Goal: Transaction & Acquisition: Purchase product/service

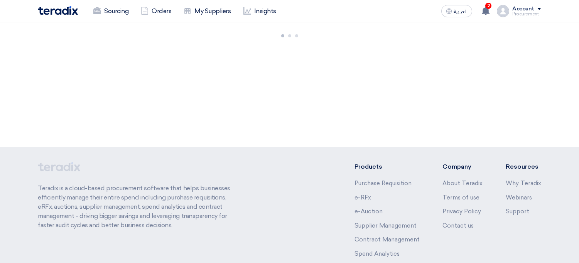
click at [118, 17] on link "Sourcing" at bounding box center [110, 11] width 47 height 17
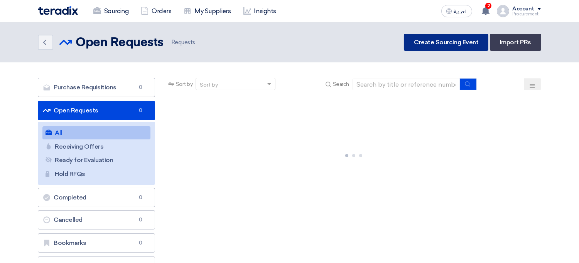
click at [459, 46] on link "Create Sourcing Event" at bounding box center [446, 42] width 84 height 17
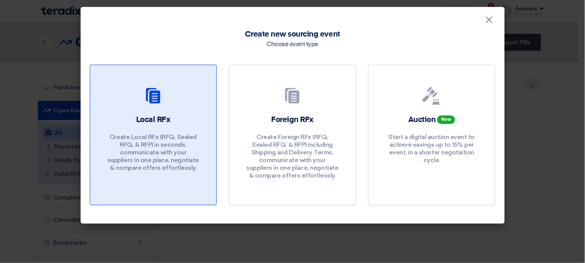
click at [190, 110] on link "Local RFx Create Local RFx (RFQ, Sealed RFQ, & RFP) in seconds, communicate wit…" at bounding box center [153, 135] width 127 height 141
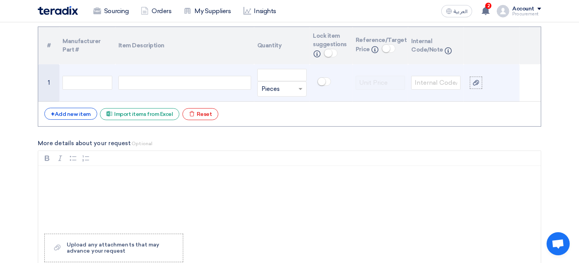
scroll to position [525, 0]
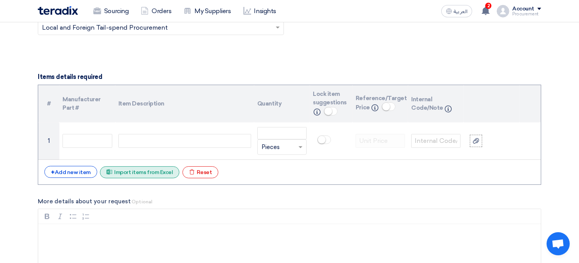
click at [162, 174] on div "Excel file Import items from Excel" at bounding box center [139, 173] width 79 height 12
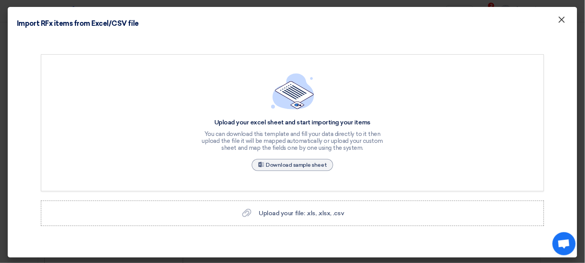
click at [558, 22] on span "×" at bounding box center [562, 21] width 8 height 15
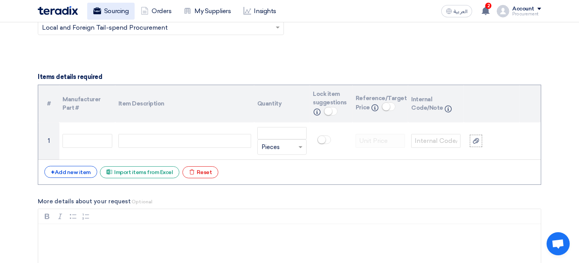
click at [116, 12] on link "Sourcing" at bounding box center [110, 11] width 47 height 17
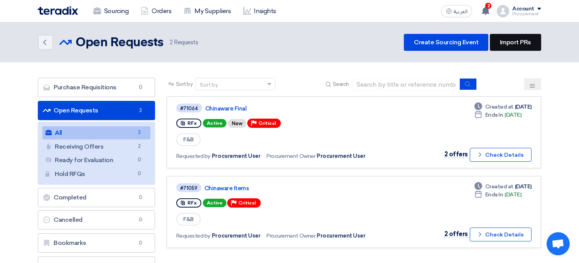
click at [538, 47] on link "Import PRs" at bounding box center [515, 42] width 51 height 17
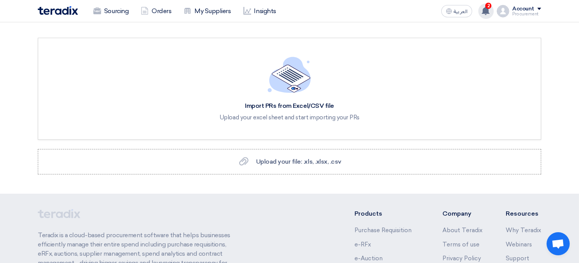
click at [489, 11] on use at bounding box center [486, 11] width 8 height 8
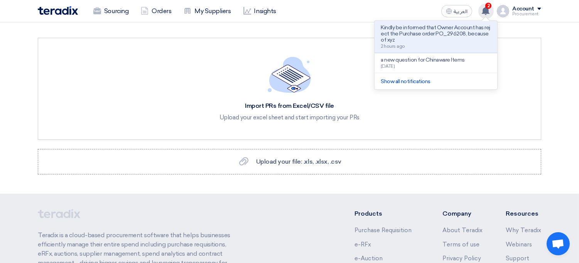
click at [489, 11] on use at bounding box center [486, 11] width 8 height 8
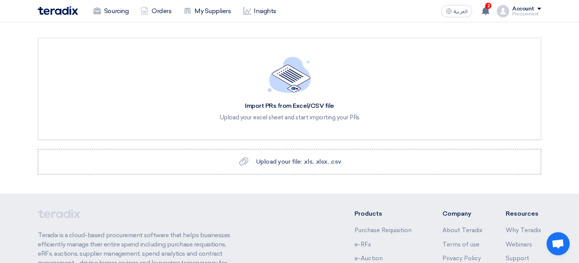
click at [462, 82] on div "Import PRs from Excel/CSV file Upload your excel sheet and start importing your…" at bounding box center [289, 89] width 503 height 102
click at [119, 16] on link "Sourcing" at bounding box center [110, 11] width 47 height 17
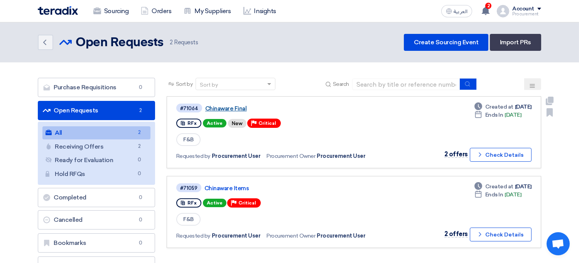
click at [234, 110] on link "Chinaware Final" at bounding box center [301, 108] width 193 height 7
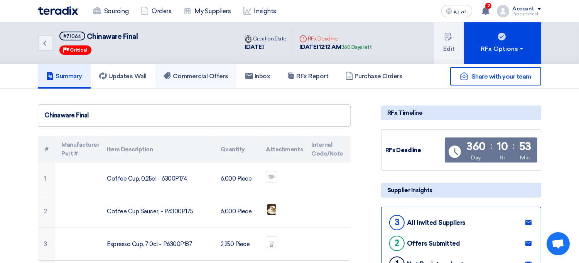
click at [210, 78] on h5 "Commercial Offers" at bounding box center [196, 77] width 65 height 8
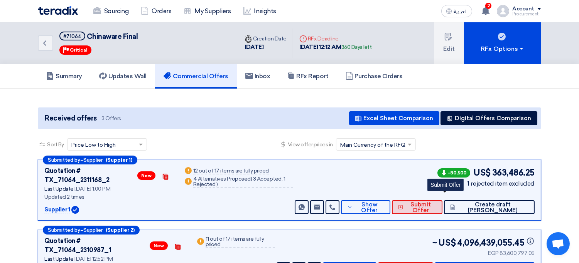
click at [434, 202] on span "Submit Offer" at bounding box center [420, 208] width 31 height 12
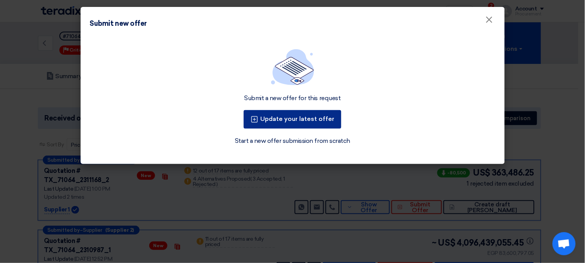
click at [320, 125] on button "Update your latest offer" at bounding box center [293, 119] width 98 height 19
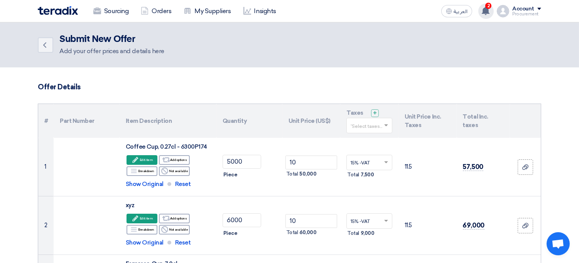
click at [487, 12] on use at bounding box center [486, 11] width 8 height 8
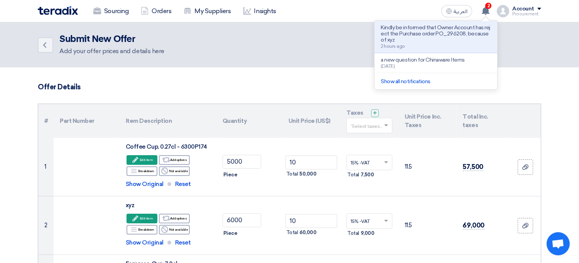
click at [344, 42] on div "Back Submit New Offer Add your offer prices and details here" at bounding box center [289, 45] width 503 height 22
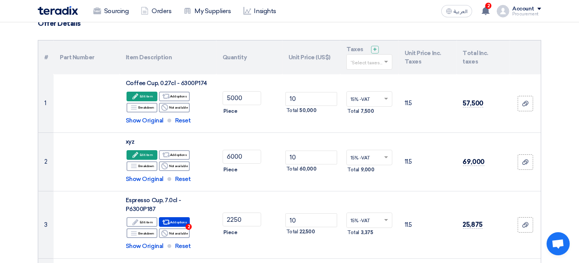
scroll to position [69, 0]
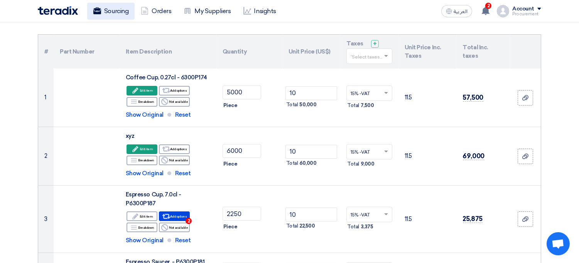
click at [118, 14] on link "Sourcing" at bounding box center [110, 11] width 47 height 17
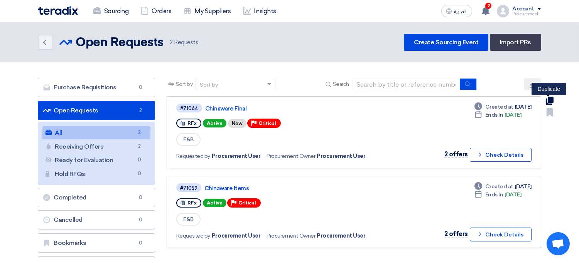
click at [550, 101] on use at bounding box center [550, 101] width 8 height 8
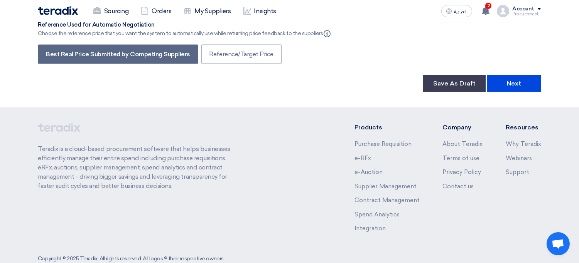
scroll to position [1993, 0]
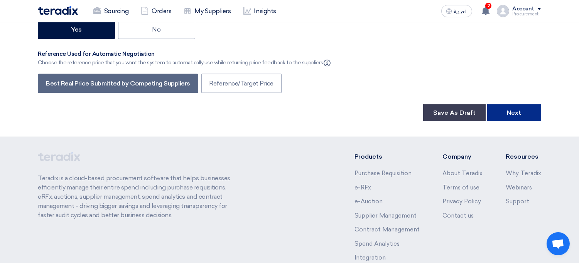
click at [518, 114] on button "Next" at bounding box center [514, 113] width 54 height 17
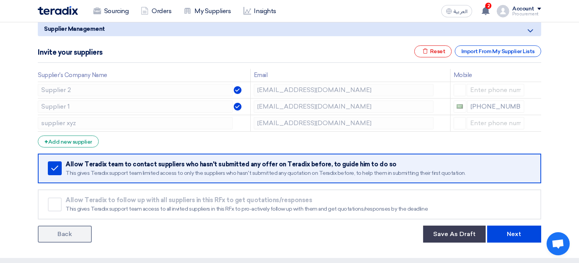
scroll to position [66, 0]
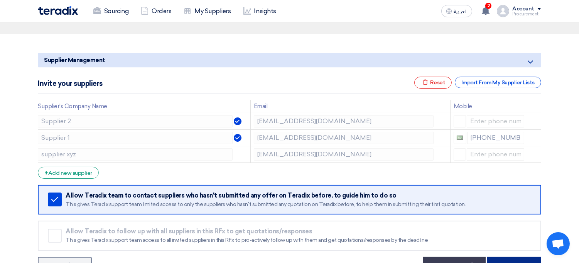
click at [504, 260] on button "Next" at bounding box center [514, 265] width 54 height 17
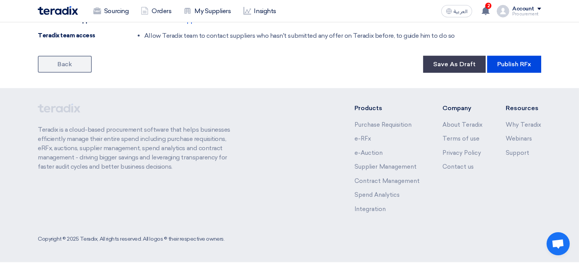
scroll to position [811, 0]
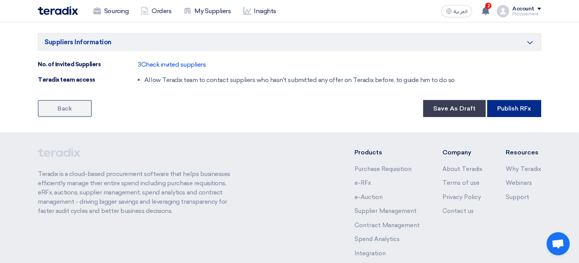
click at [512, 108] on button "Publish RFx" at bounding box center [514, 108] width 54 height 17
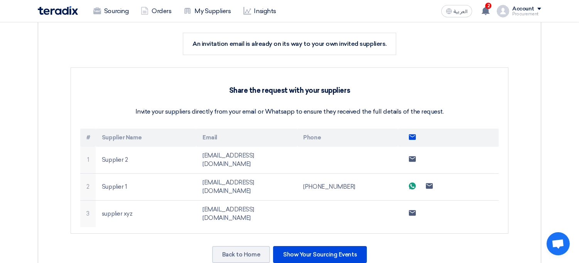
scroll to position [155, 0]
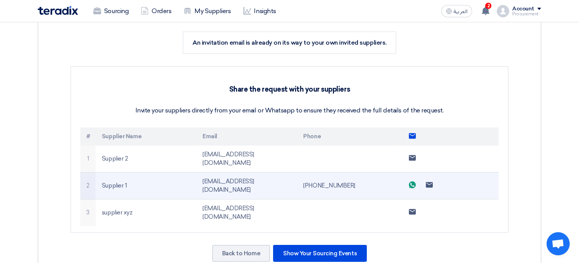
click at [230, 175] on td "sp1@teradix.com" at bounding box center [246, 185] width 101 height 27
drag, startPoint x: 230, startPoint y: 175, endPoint x: 283, endPoint y: 173, distance: 52.9
click at [283, 173] on td "sp1@teradix.com" at bounding box center [246, 185] width 101 height 27
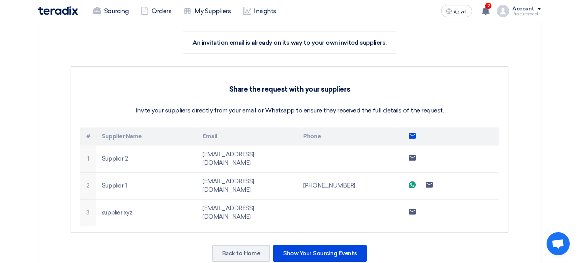
click at [361, 84] on div "Share the request with your suppliers Invite your suppliers directly from your …" at bounding box center [290, 149] width 438 height 167
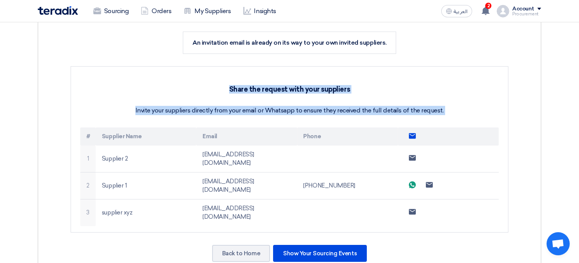
drag, startPoint x: 361, startPoint y: 84, endPoint x: 372, endPoint y: 110, distance: 27.9
click at [372, 110] on div "Share the request with your suppliers Invite your suppliers directly from your …" at bounding box center [290, 149] width 438 height 167
click at [372, 110] on p "Invite your suppliers directly from your email or Whatsapp to ensure they recei…" at bounding box center [289, 110] width 419 height 9
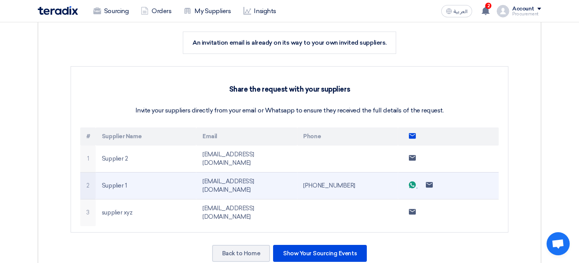
click at [412, 182] on use at bounding box center [412, 185] width 7 height 7
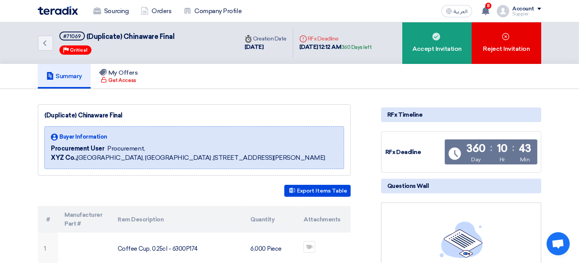
scroll to position [2, 0]
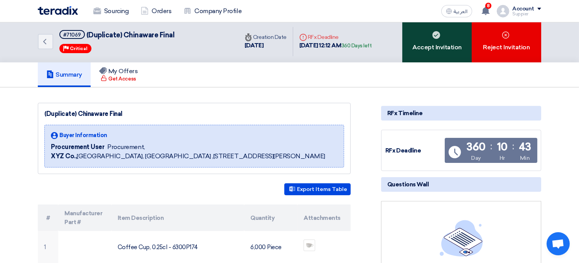
click at [442, 47] on div "Accept Invitation" at bounding box center [436, 42] width 69 height 42
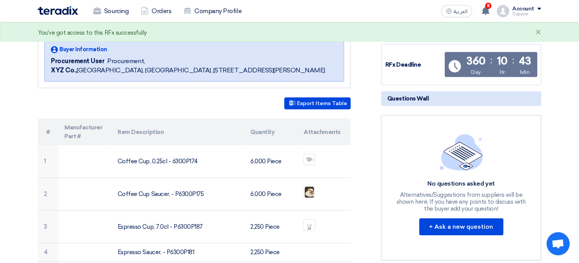
scroll to position [112, 0]
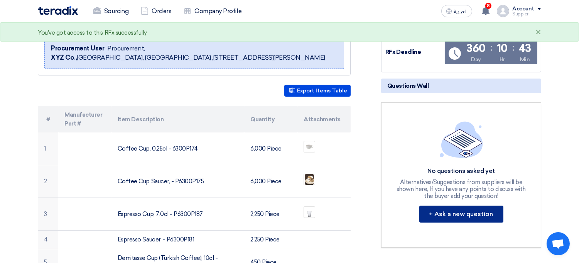
click at [451, 209] on button "+ Ask a new question" at bounding box center [461, 214] width 84 height 17
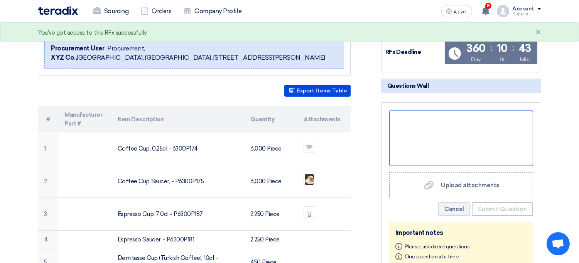
click at [457, 140] on div at bounding box center [461, 139] width 144 height 56
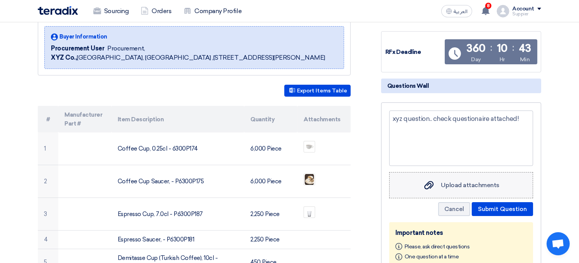
click at [479, 193] on label "Upload attachments Upload attachments" at bounding box center [461, 185] width 144 height 26
click at [0, 0] on input "Upload attachments Upload attachments" at bounding box center [0, 0] width 0 height 0
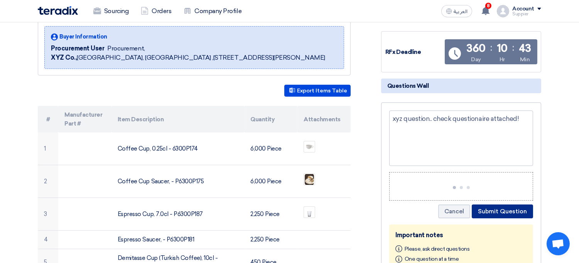
click at [498, 213] on button "Submit Question" at bounding box center [502, 212] width 61 height 14
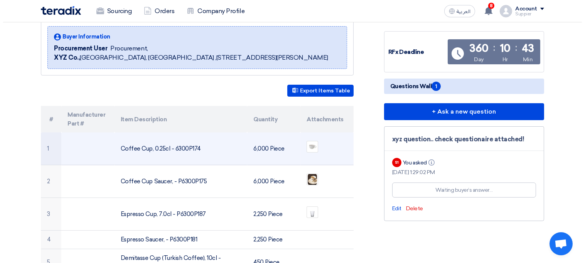
scroll to position [0, 0]
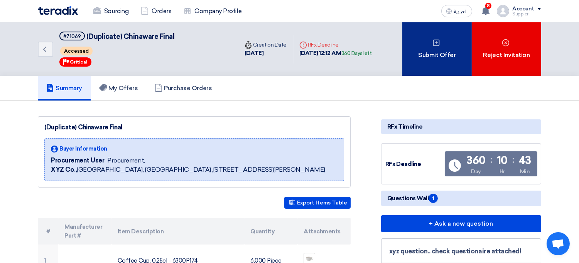
click at [419, 60] on div "Submit Offer" at bounding box center [436, 49] width 69 height 54
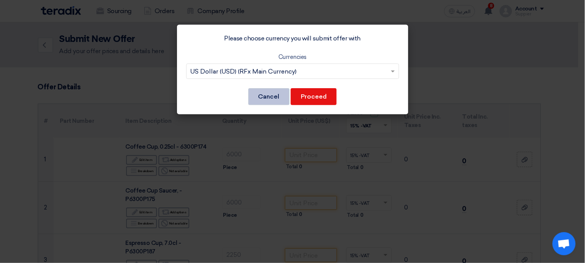
click at [272, 93] on button "Cancel" at bounding box center [268, 96] width 41 height 17
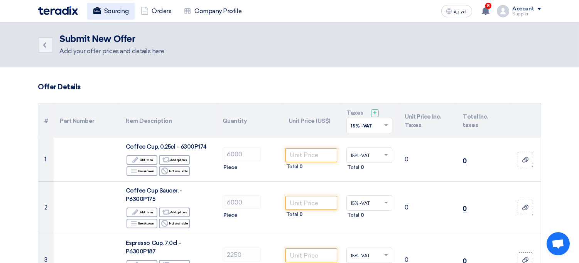
click at [120, 18] on link "Sourcing" at bounding box center [110, 11] width 47 height 17
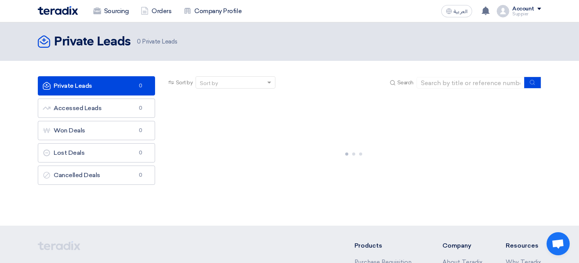
click at [120, 18] on link "Sourcing" at bounding box center [110, 11] width 47 height 17
click at [526, 9] on div "Account" at bounding box center [523, 9] width 22 height 7
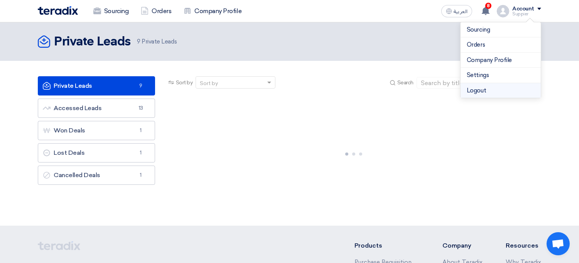
click at [499, 95] on li "Logout" at bounding box center [501, 90] width 80 height 15
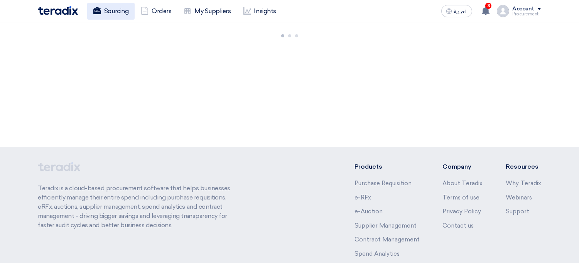
click at [117, 15] on link "Sourcing" at bounding box center [110, 11] width 47 height 17
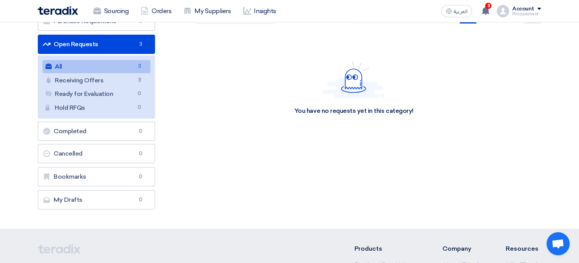
scroll to position [84, 0]
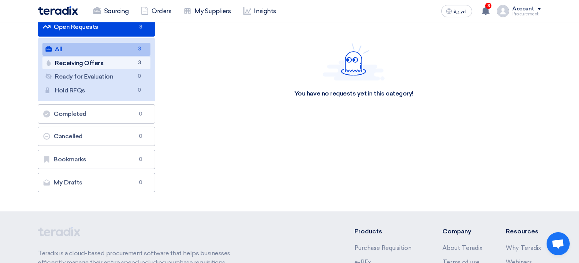
click at [129, 67] on link "Receiving Offers Receiving Offers 3" at bounding box center [96, 63] width 108 height 13
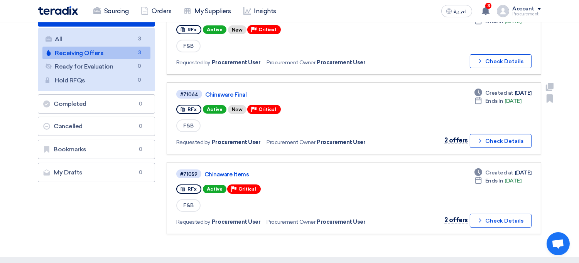
scroll to position [94, 0]
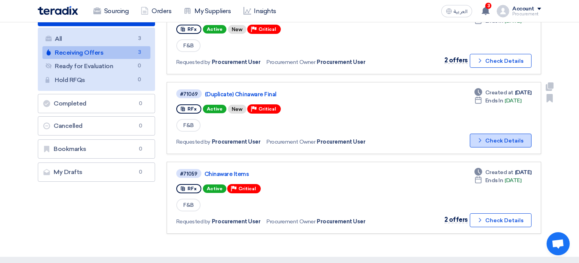
click at [500, 135] on button "Check details Check Details" at bounding box center [501, 141] width 62 height 14
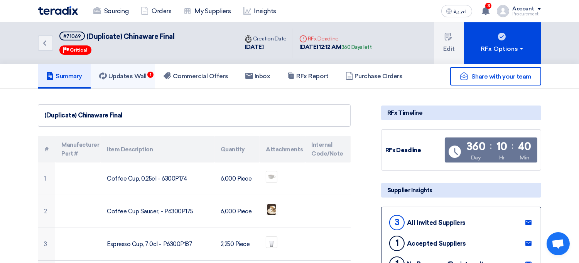
click at [131, 77] on h5 "Updates Wall 1" at bounding box center [122, 77] width 47 height 8
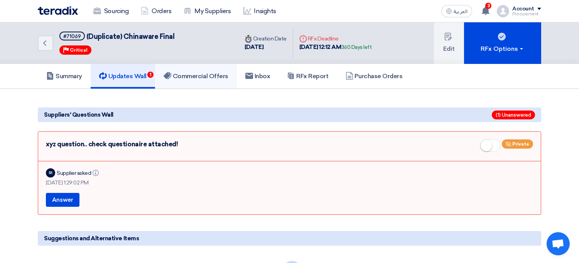
click at [193, 76] on h5 "Commercial Offers" at bounding box center [196, 77] width 65 height 8
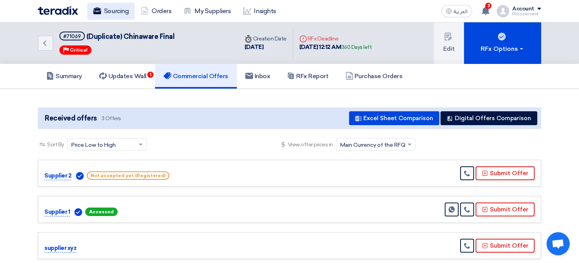
click at [119, 14] on link "Sourcing" at bounding box center [110, 11] width 47 height 17
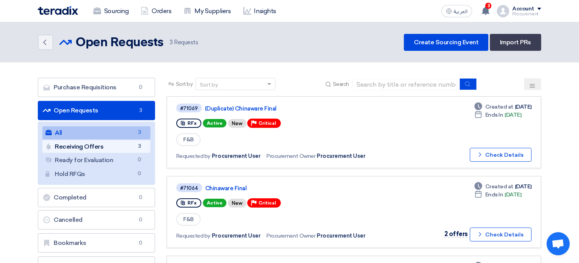
click at [109, 149] on link "Receiving Offers Receiving Offers 3" at bounding box center [96, 146] width 108 height 13
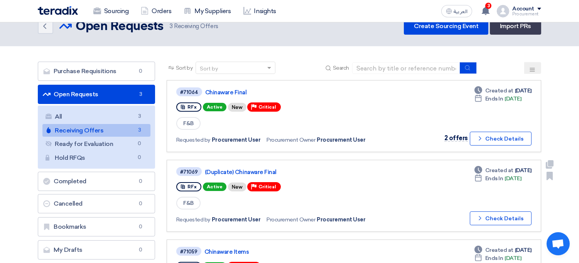
click at [314, 160] on link "#71069 (Duplicate) Chinaware Final RFx Active New Priority Critical F&B Request…" at bounding box center [354, 196] width 375 height 72
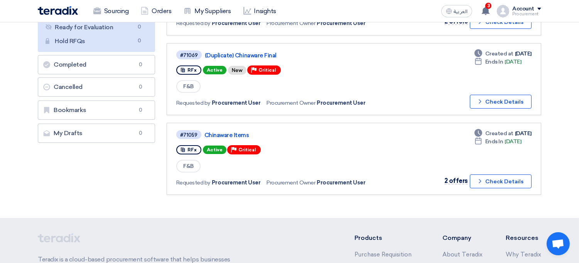
scroll to position [118, 0]
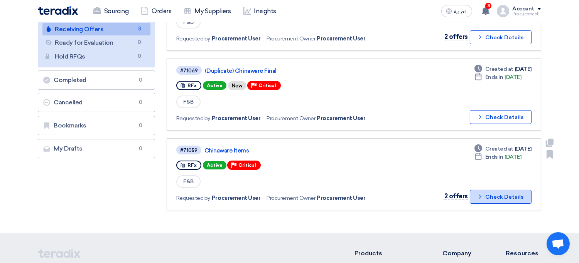
click at [495, 190] on button "Check details Check Details" at bounding box center [501, 197] width 62 height 14
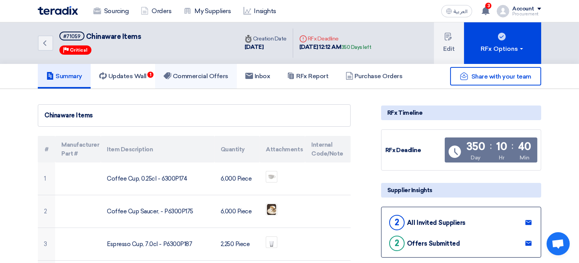
click at [191, 71] on link "Commercial Offers" at bounding box center [196, 76] width 82 height 25
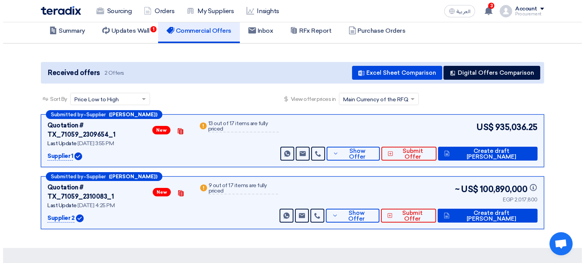
scroll to position [44, 0]
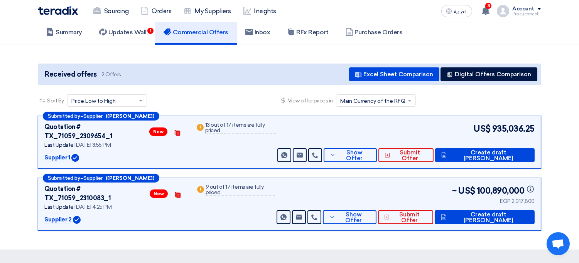
click at [478, 185] on span "100,890,000 Info" at bounding box center [506, 191] width 58 height 13
drag, startPoint x: 478, startPoint y: 182, endPoint x: 500, endPoint y: 191, distance: 23.9
click at [500, 191] on div "~ US$ 100,890,000 Info EGP 2,017,800" at bounding box center [493, 196] width 83 height 22
click at [500, 197] on div "EGP 2,017,800" at bounding box center [493, 201] width 83 height 8
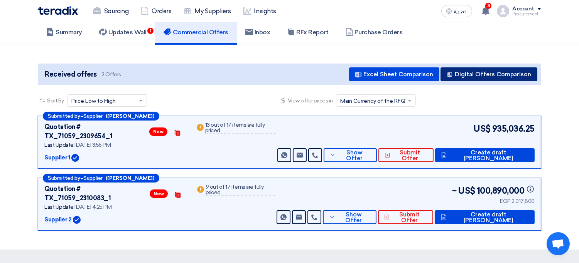
click at [481, 74] on button "Digital Offers Comparison" at bounding box center [489, 75] width 97 height 14
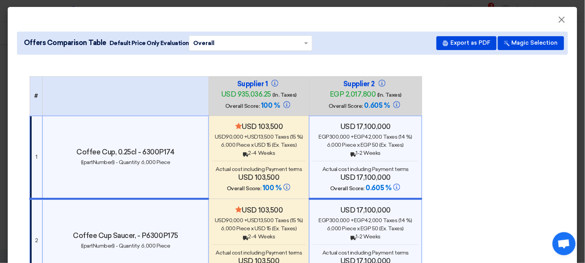
click at [294, 49] on div "× Overall ×" at bounding box center [250, 42] width 123 height 15
click at [329, 45] on div "Offers Comparison Table Default Price Only Evaluation × Overall × Overall Price…" at bounding box center [292, 43] width 551 height 23
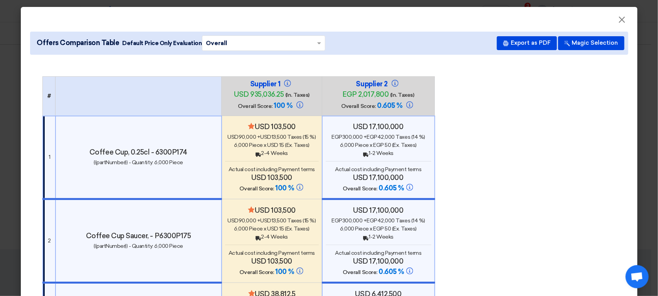
click at [255, 162] on div "Minimize/Maximize Category usd 103,500 usd 90,000 + usd 13,500 Taxes (15 %) 6,0…" at bounding box center [272, 158] width 94 height 71
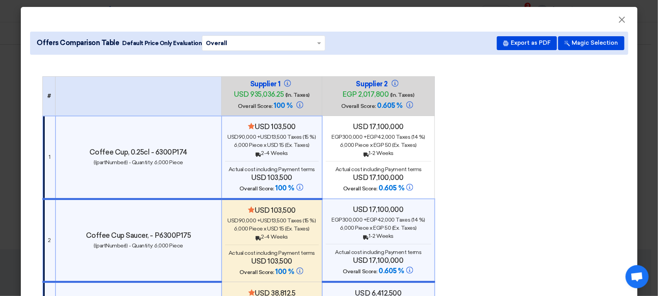
click at [349, 145] on span "6,000" at bounding box center [348, 145] width 14 height 7
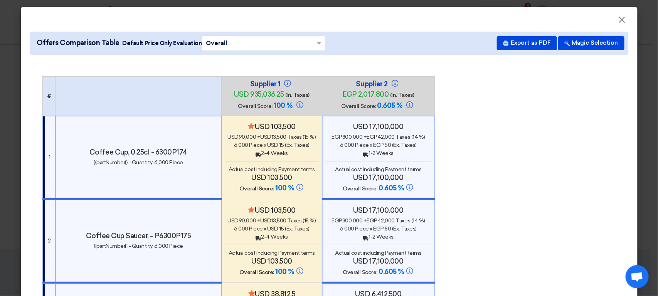
click at [274, 152] on div "Back 2-4 Weeks" at bounding box center [272, 153] width 94 height 8
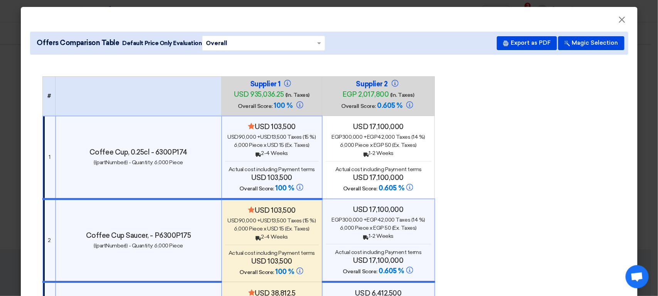
click at [341, 148] on span "6,000" at bounding box center [348, 145] width 14 height 7
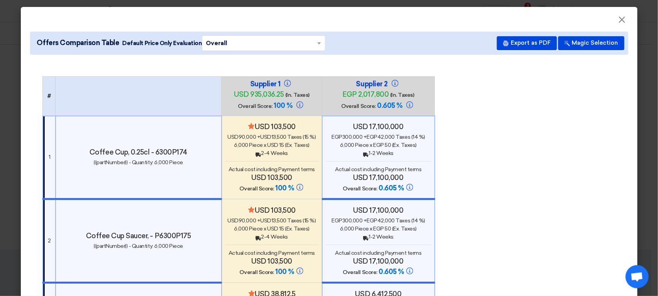
click at [308, 168] on span "Actual cost including Payment terms" at bounding box center [272, 169] width 86 height 7
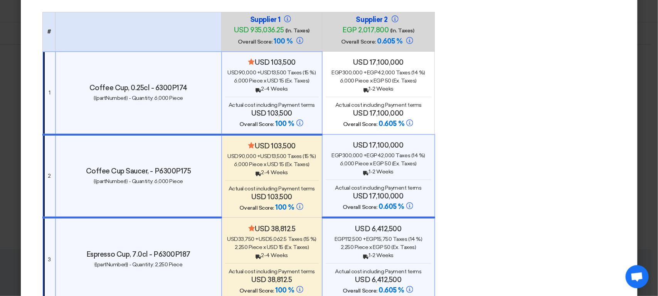
scroll to position [70, 0]
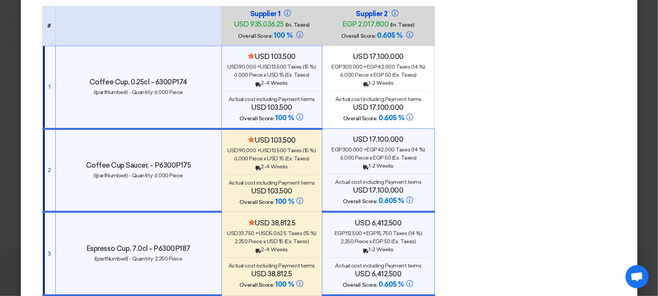
click at [275, 167] on div "Back 2-4 Weeks" at bounding box center [272, 167] width 94 height 8
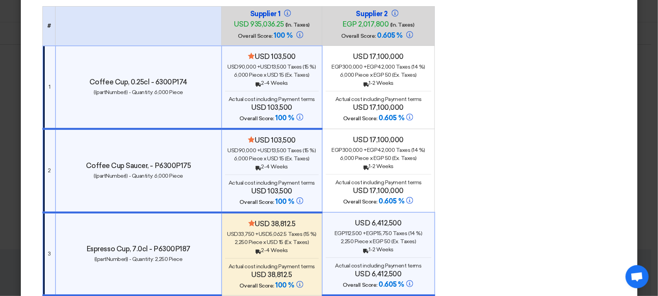
click at [349, 163] on div "Back 1-2 Weeks" at bounding box center [379, 166] width 106 height 8
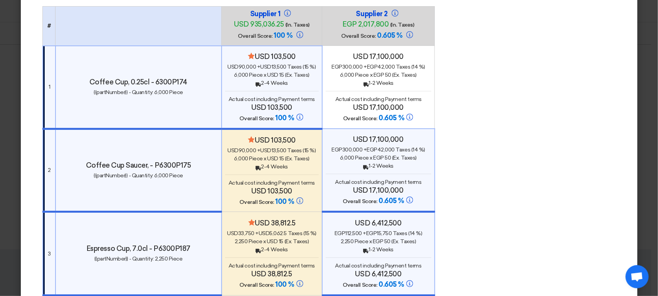
click at [248, 140] on use at bounding box center [251, 139] width 7 height 7
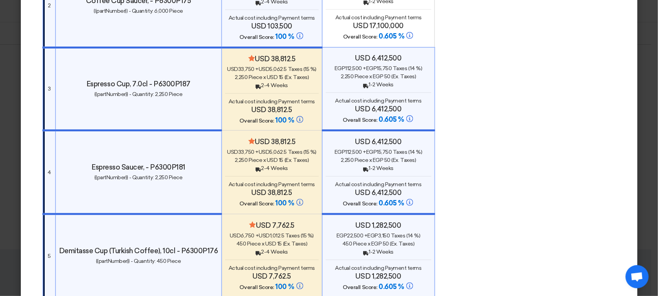
scroll to position [0, 0]
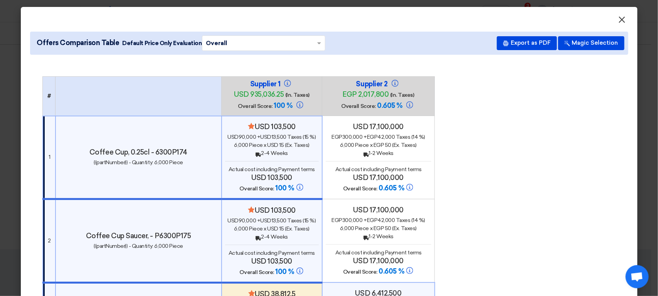
click at [579, 17] on span "×" at bounding box center [623, 21] width 8 height 15
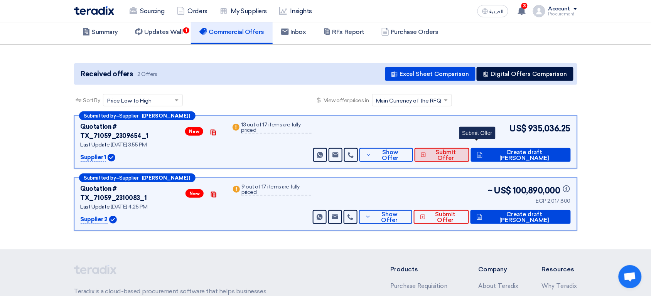
click at [463, 150] on span "Submit Offer" at bounding box center [445, 156] width 35 height 12
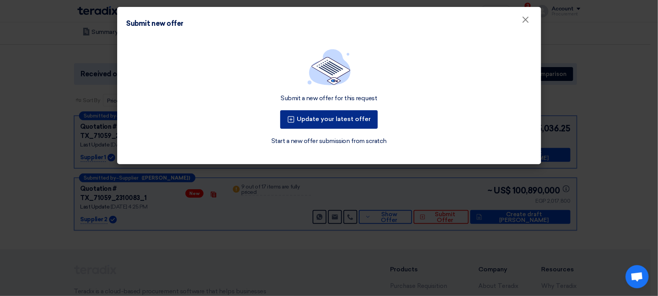
click at [330, 110] on button "Update your latest offer" at bounding box center [329, 119] width 98 height 19
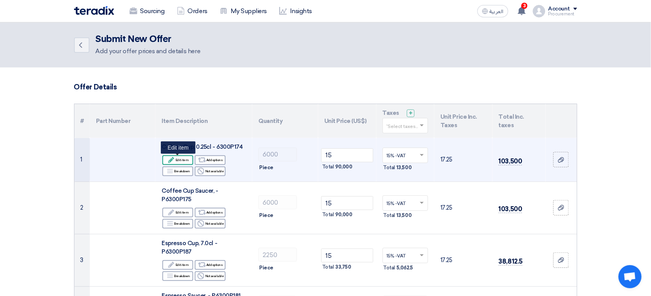
click at [184, 162] on div "Edit Edit item" at bounding box center [177, 160] width 31 height 10
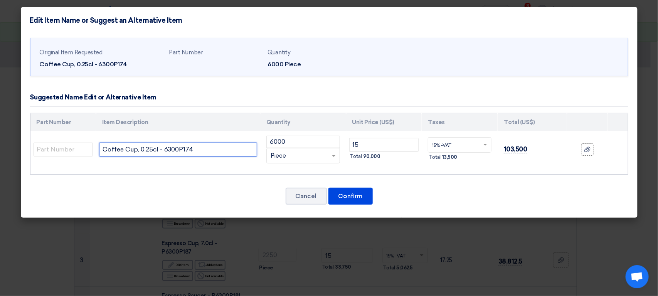
click at [146, 149] on input "Coffee Cup, 0.25cl - 6300P174" at bounding box center [178, 150] width 158 height 14
type input "Coffee Cup, 0.27cl - 6300P174"
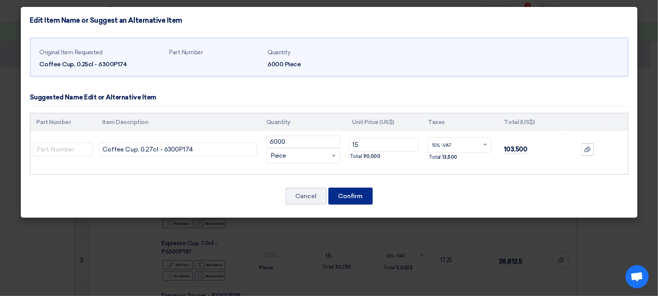
click at [346, 195] on button "Confirm" at bounding box center [351, 196] width 44 height 17
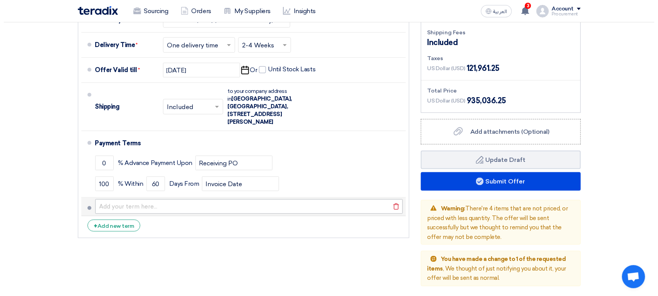
scroll to position [1052, 0]
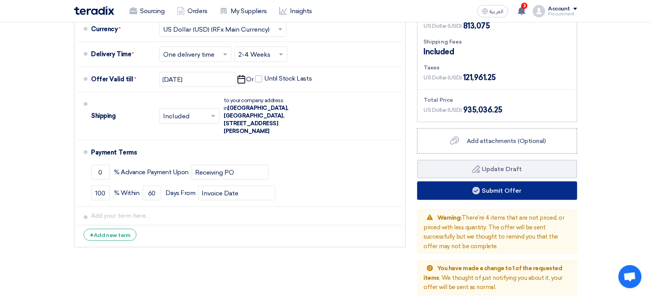
click at [475, 187] on button "Submit Offer" at bounding box center [497, 191] width 160 height 19
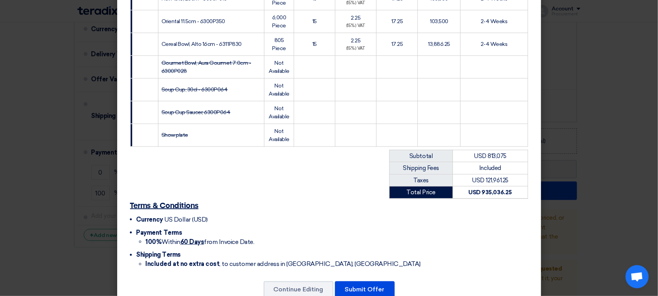
scroll to position [429, 0]
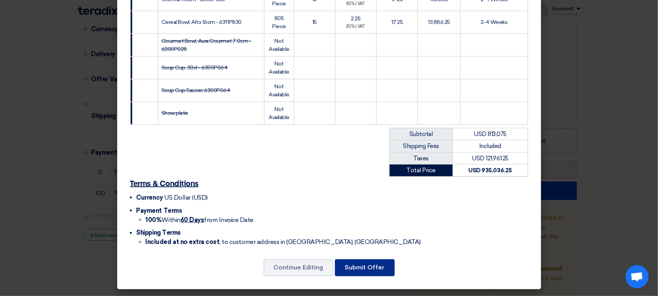
click at [360, 263] on button "Submit Offer" at bounding box center [365, 268] width 60 height 17
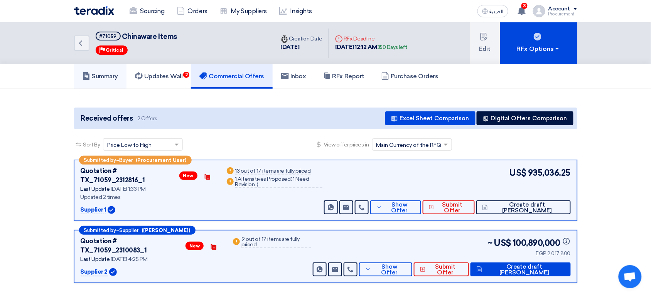
click at [104, 79] on h5 "Summary" at bounding box center [101, 77] width 36 height 8
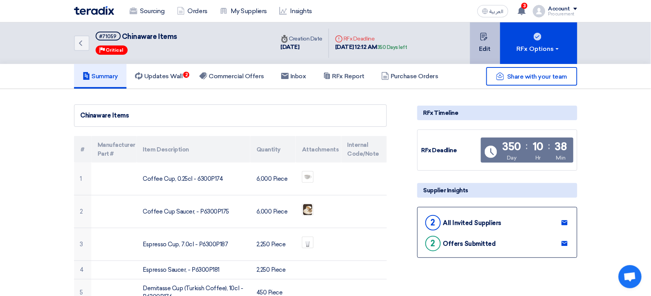
click at [487, 52] on button "Edit" at bounding box center [485, 43] width 30 height 42
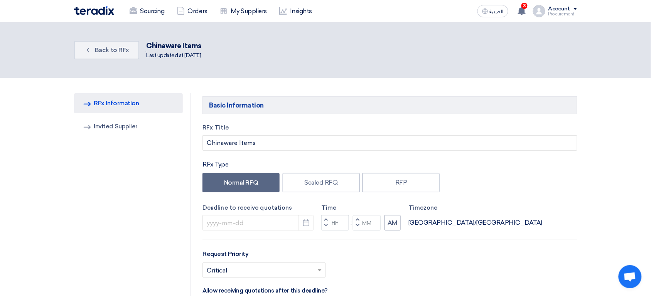
type input "8/3/2026"
type input "12"
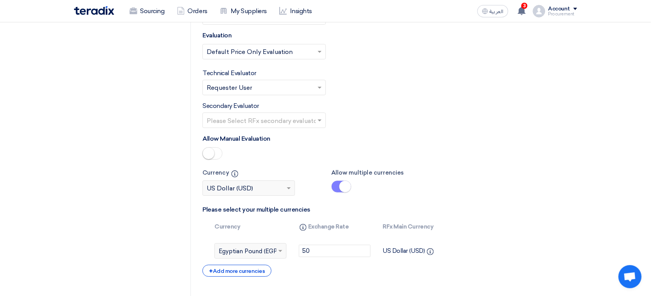
scroll to position [1622, 0]
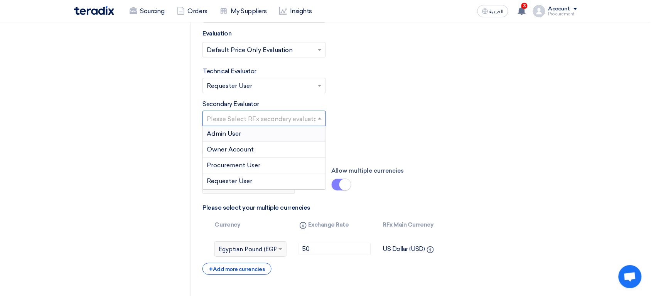
click at [296, 121] on input "text" at bounding box center [260, 119] width 107 height 13
click at [258, 155] on div "Owner Account" at bounding box center [264, 150] width 123 height 16
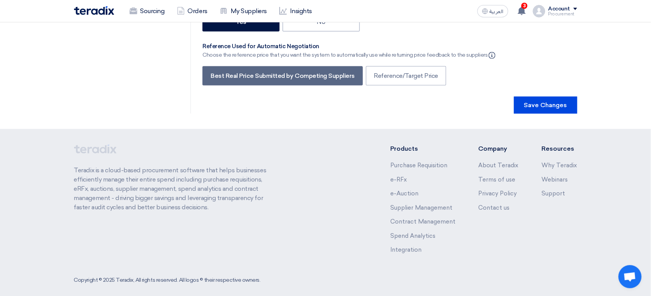
scroll to position [2043, 0]
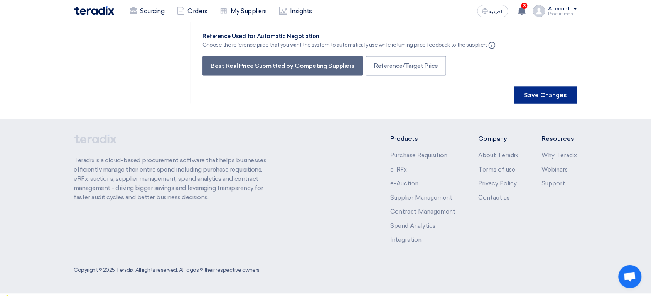
click at [554, 96] on button "Save Changes" at bounding box center [545, 95] width 63 height 17
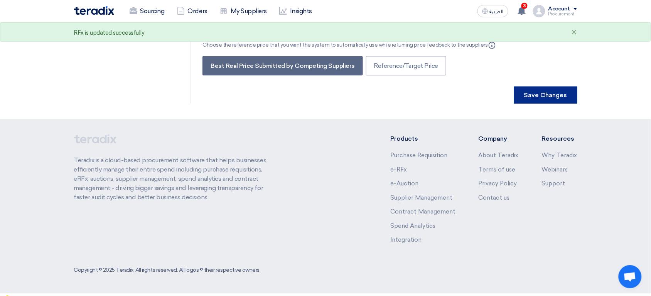
scroll to position [0, 0]
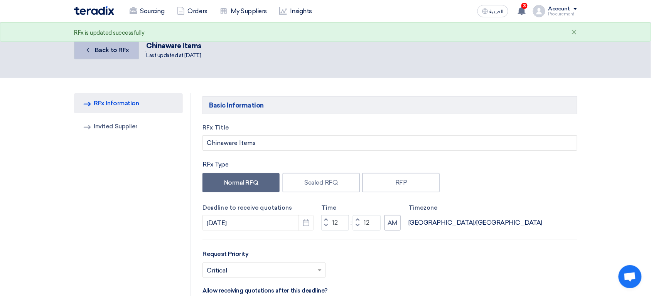
click at [111, 51] on span "Back to RFx" at bounding box center [112, 49] width 34 height 7
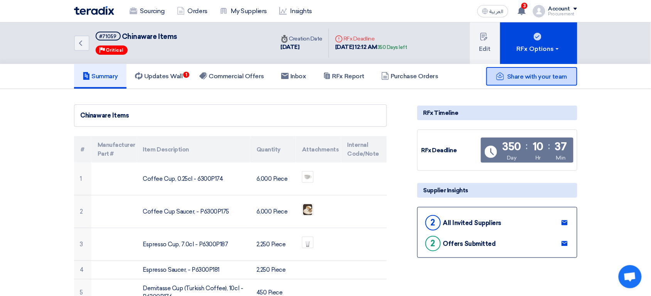
click at [522, 69] on div "Share with your team" at bounding box center [531, 76] width 91 height 19
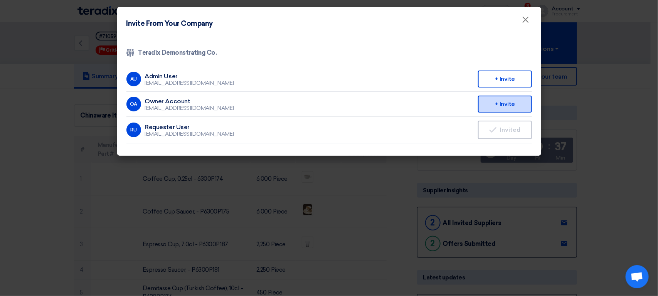
click at [488, 104] on div "+ Invite" at bounding box center [505, 104] width 54 height 17
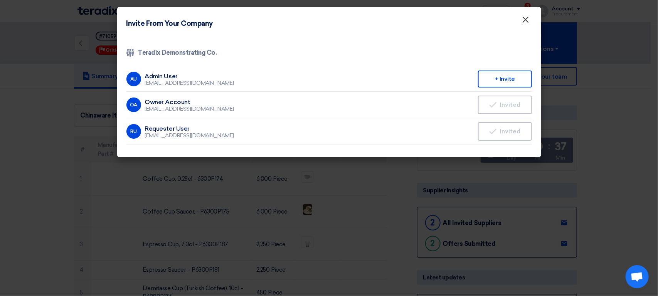
click at [526, 16] on span "×" at bounding box center [526, 21] width 8 height 15
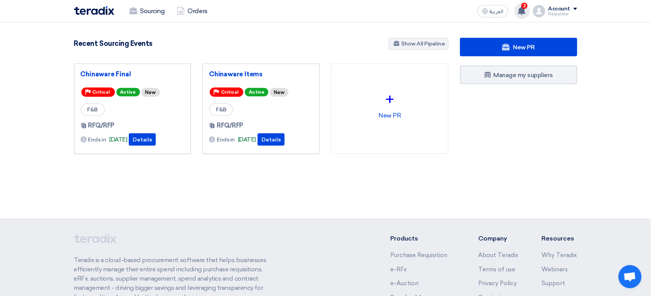
click at [521, 7] on icon at bounding box center [522, 11] width 8 height 8
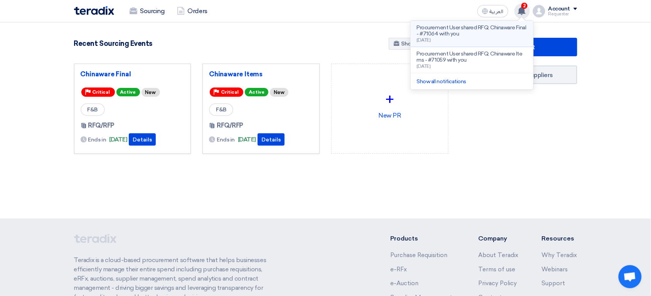
click at [454, 40] on div "Procurement User shared RFQ: Chinaware Final - #71064 with you [DATE]" at bounding box center [472, 34] width 110 height 18
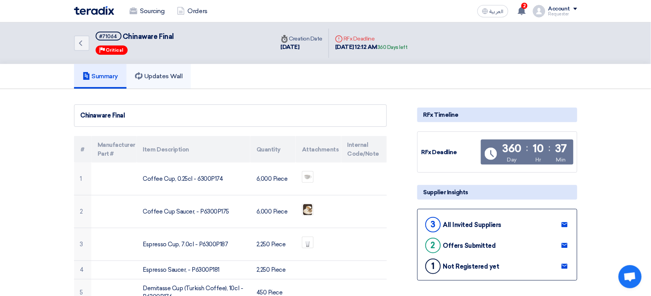
click at [152, 81] on link "Updates Wall" at bounding box center [159, 76] width 64 height 25
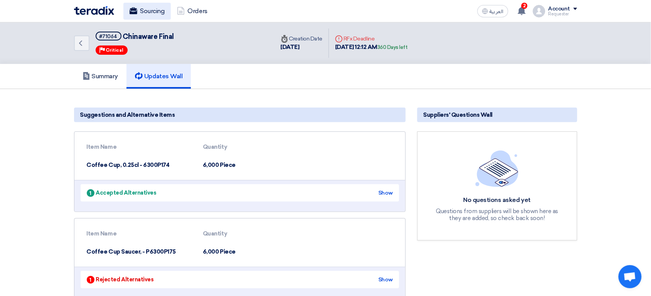
click at [148, 17] on link "Sourcing" at bounding box center [146, 11] width 47 height 17
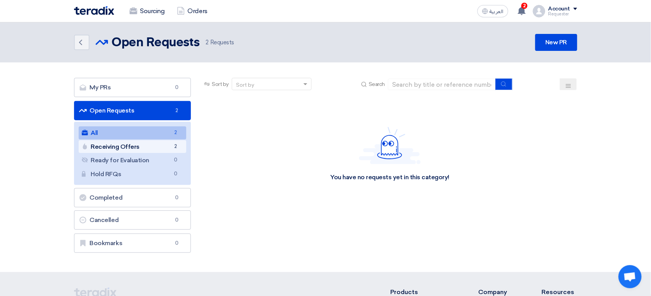
click at [137, 145] on link "Receiving Offers Receiving Offers 2" at bounding box center [133, 146] width 108 height 13
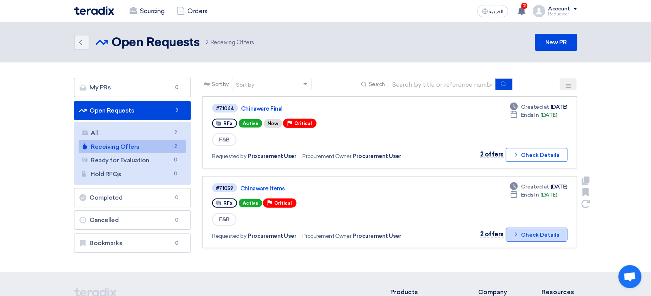
click at [543, 233] on button "Check details Check Details" at bounding box center [537, 235] width 62 height 14
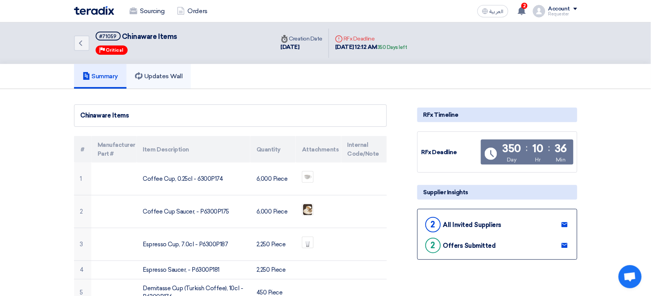
click at [158, 76] on h5 "Updates Wall" at bounding box center [158, 77] width 47 height 8
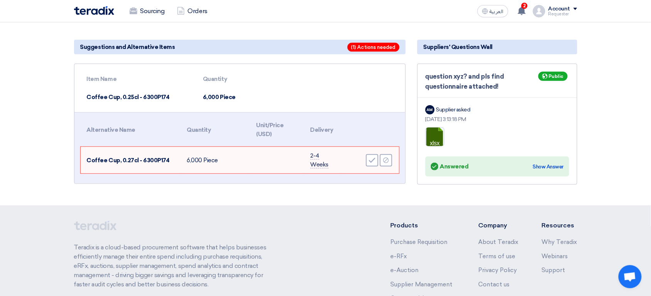
scroll to position [64, 0]
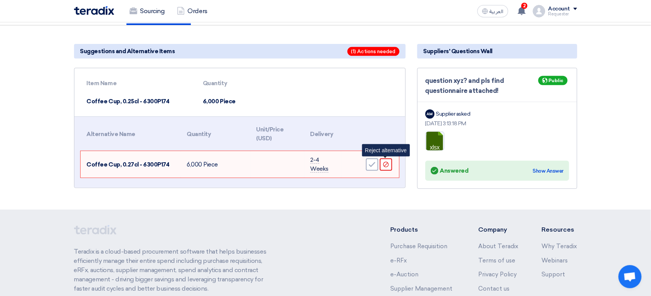
click at [389, 165] on div "Reject" at bounding box center [386, 165] width 12 height 12
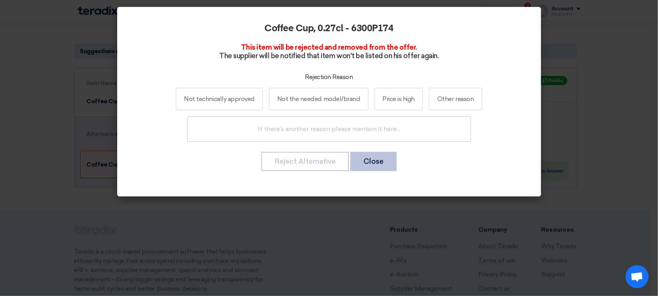
click at [373, 168] on button "Close" at bounding box center [374, 161] width 46 height 19
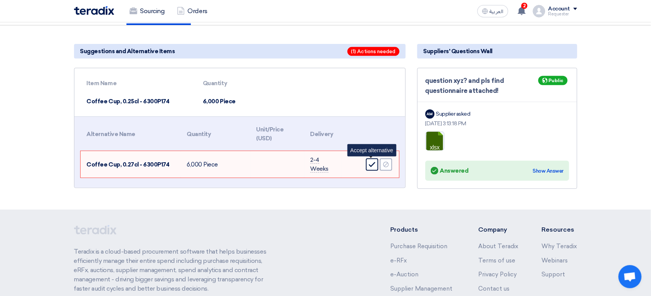
click at [370, 166] on icon "Accept" at bounding box center [372, 164] width 7 height 7
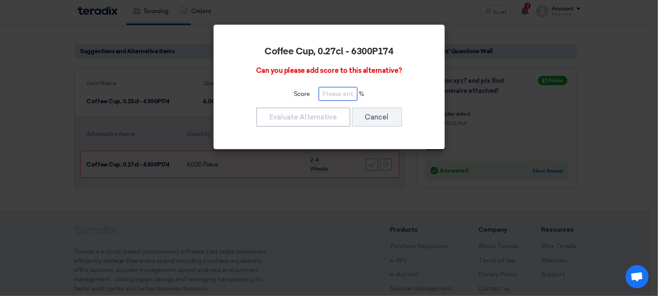
click at [333, 97] on input "number" at bounding box center [338, 94] width 39 height 14
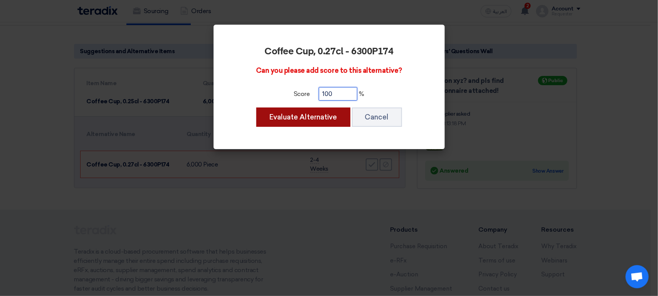
type input "100"
click at [311, 116] on button "Evaluate Alternative" at bounding box center [304, 117] width 94 height 19
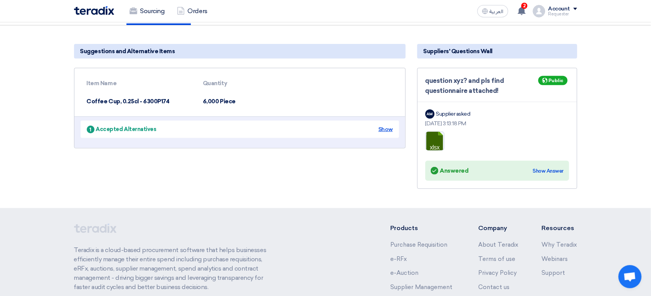
click at [385, 130] on div "Show" at bounding box center [385, 129] width 14 height 8
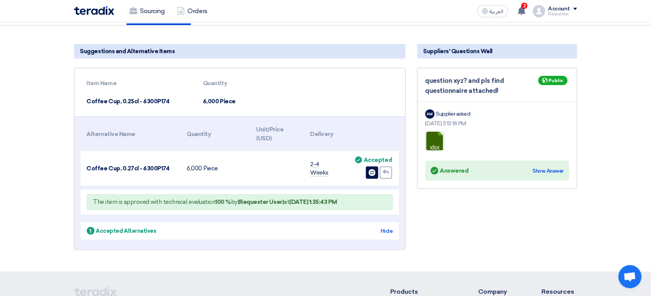
click at [207, 201] on span "The item is approved with technical evaluation 100 % by (Requester User) at Aug…" at bounding box center [215, 202] width 244 height 7
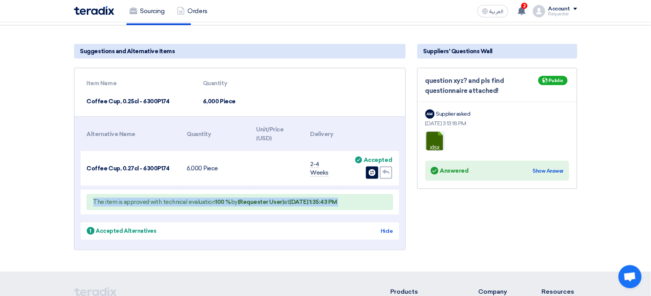
click at [207, 201] on span "The item is approved with technical evaluation 100 % by (Requester User) at Aug…" at bounding box center [215, 202] width 244 height 7
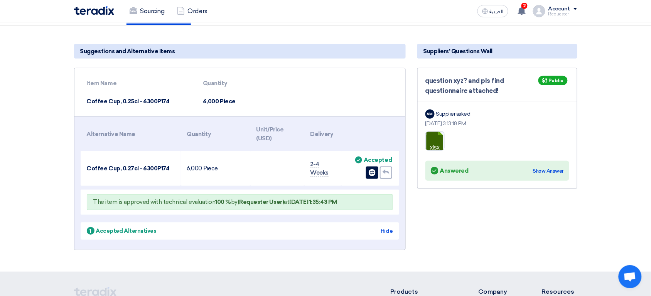
click at [416, 225] on div "Suppliers' Questions Wall question xyz? and pls find questionnaire attached! Pu…" at bounding box center [498, 149] width 172 height 216
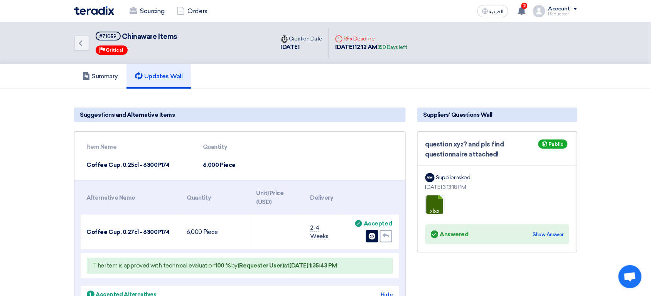
scroll to position [2, 0]
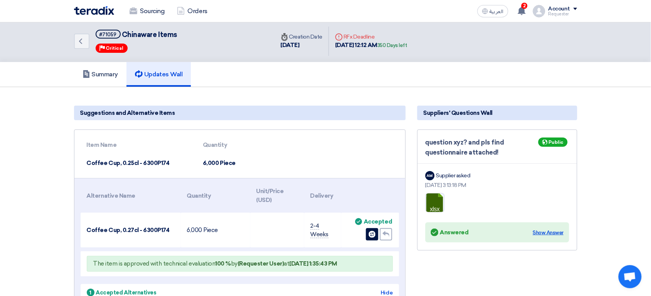
click at [550, 230] on div "Show Answer" at bounding box center [548, 233] width 31 height 8
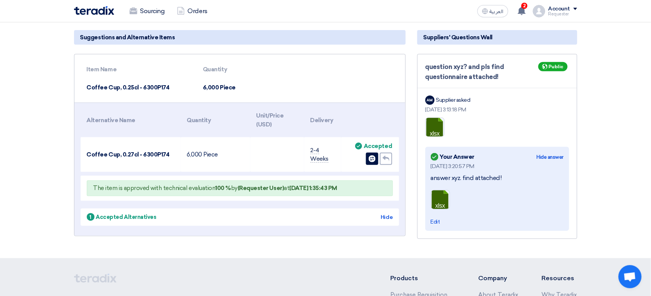
scroll to position [73, 0]
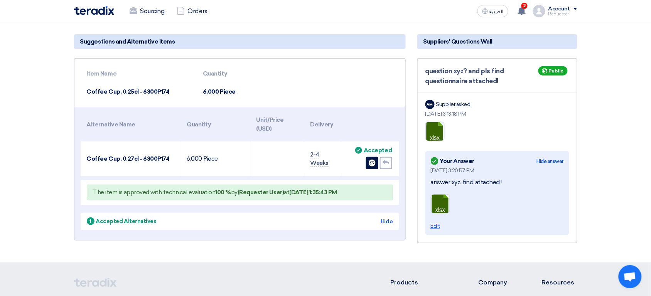
click at [440, 224] on span "Edit" at bounding box center [435, 226] width 9 height 7
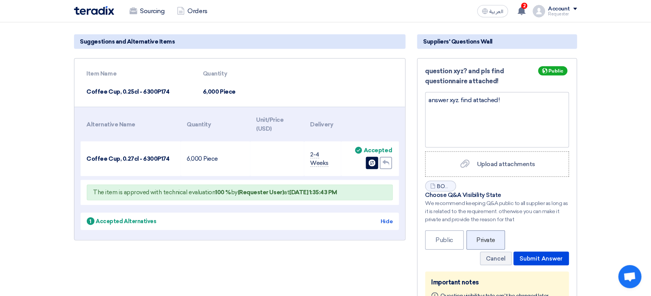
click at [488, 234] on label "Private" at bounding box center [486, 240] width 39 height 19
click at [500, 238] on label "Private" at bounding box center [486, 240] width 39 height 19
click at [552, 72] on span "Public" at bounding box center [556, 70] width 15 height 5
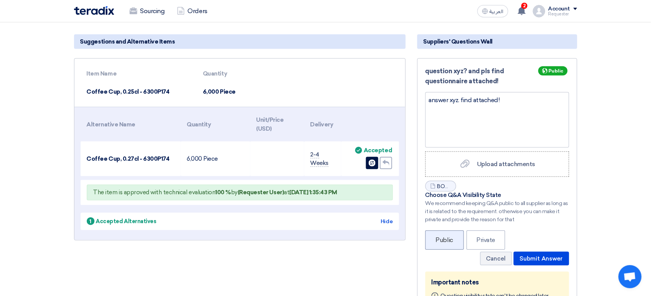
click at [441, 246] on label "Public" at bounding box center [444, 240] width 39 height 19
click at [479, 236] on label "Private" at bounding box center [486, 240] width 39 height 19
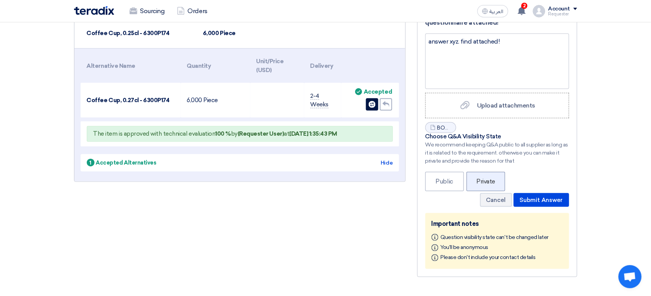
scroll to position [85, 0]
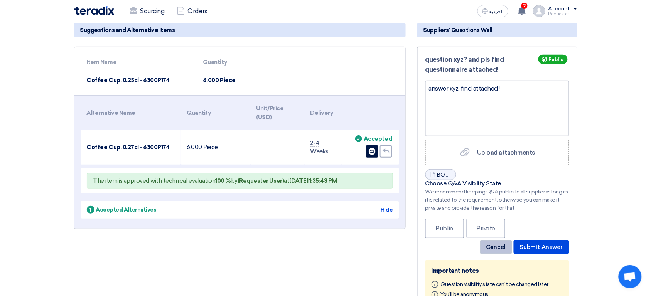
click at [490, 245] on button "Cancel" at bounding box center [496, 247] width 32 height 14
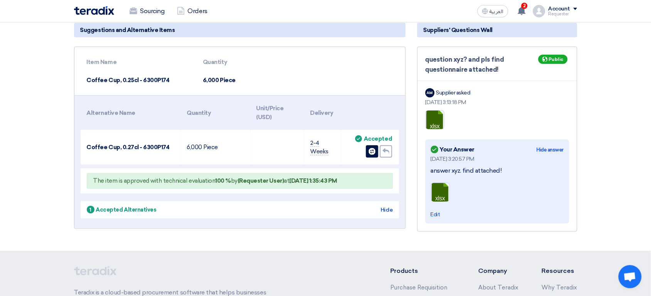
scroll to position [0, 0]
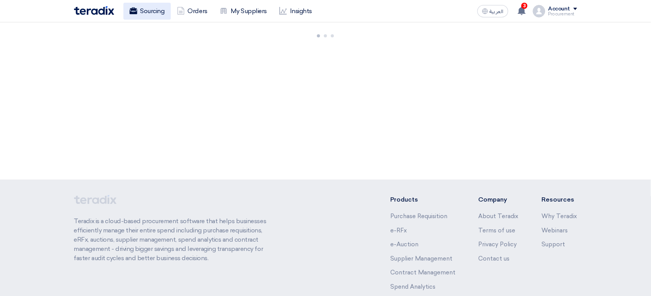
click at [151, 11] on link "Sourcing" at bounding box center [146, 11] width 47 height 17
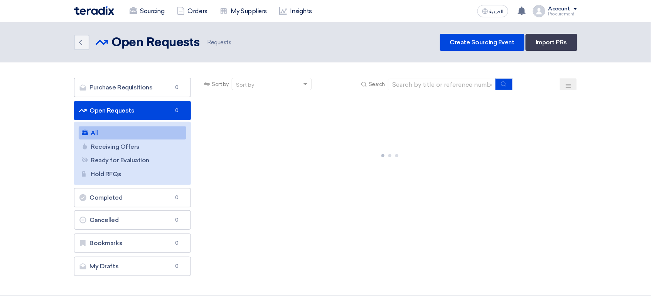
click at [151, 11] on link "Sourcing" at bounding box center [146, 11] width 47 height 17
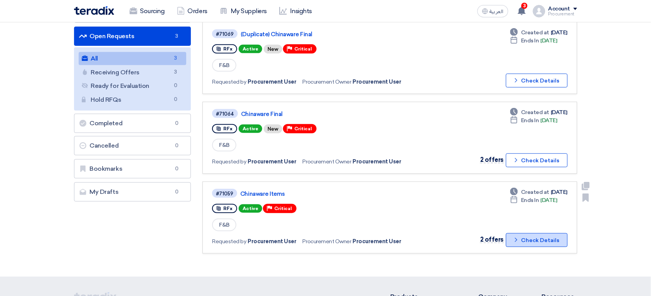
scroll to position [74, 0]
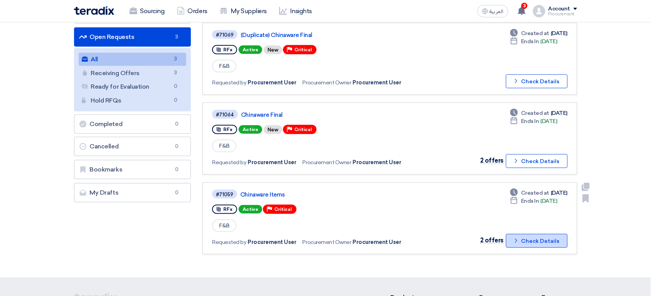
click at [520, 239] on icon "Check details" at bounding box center [516, 240] width 7 height 7
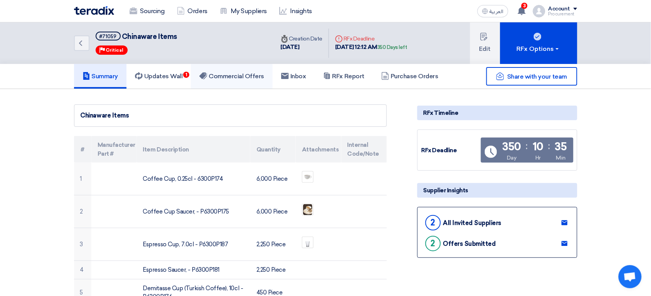
click at [236, 73] on h5 "Commercial Offers" at bounding box center [231, 77] width 65 height 8
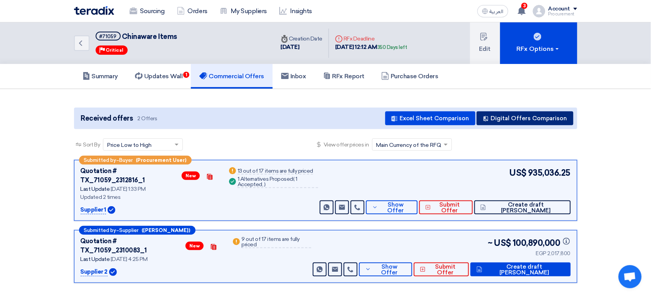
click at [561, 118] on button "Digital Offers Comparison" at bounding box center [525, 118] width 97 height 14
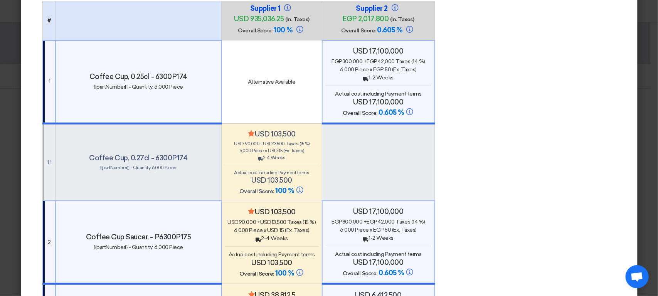
scroll to position [57, 0]
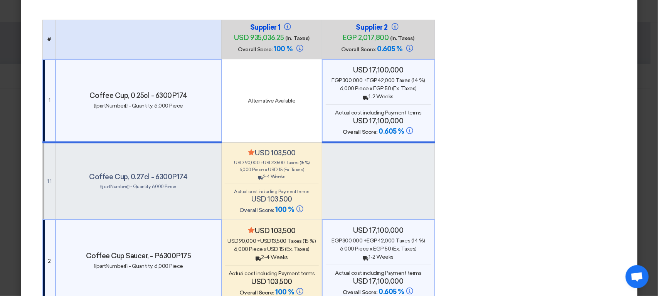
click at [248, 178] on div "Back 2-4 Weeks" at bounding box center [272, 176] width 94 height 7
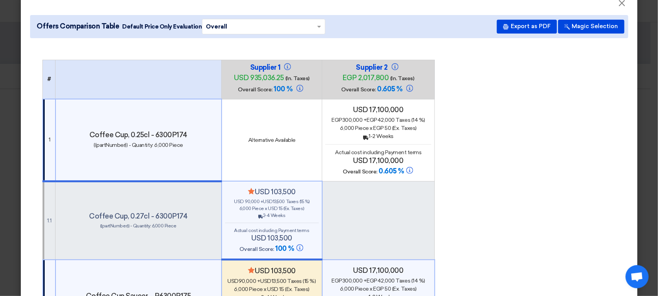
scroll to position [0, 0]
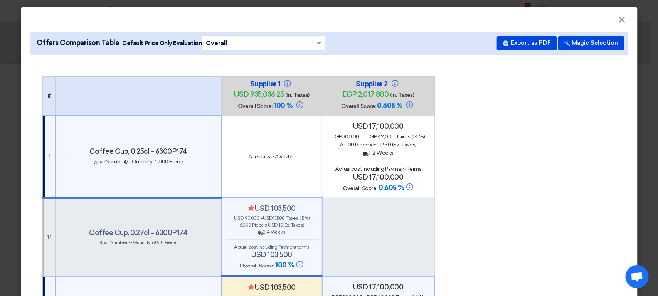
click at [380, 168] on span "Actual cost including Payment terms" at bounding box center [379, 169] width 86 height 7
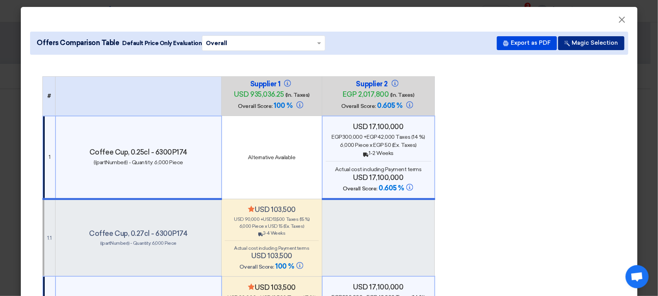
click at [609, 46] on button "Magic Selection" at bounding box center [592, 43] width 66 height 14
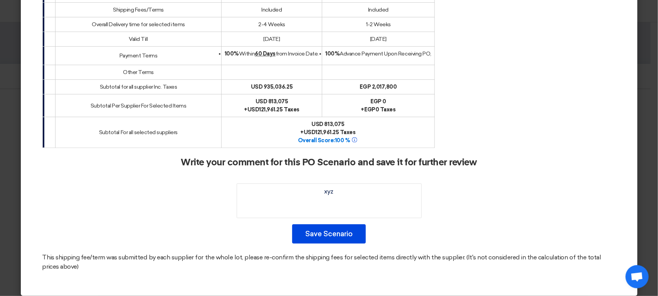
scroll to position [1383, 0]
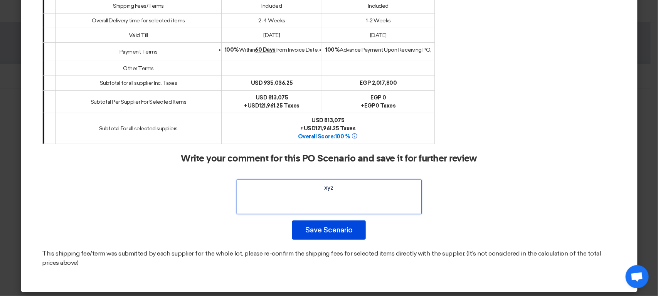
click at [365, 193] on textarea at bounding box center [329, 197] width 185 height 35
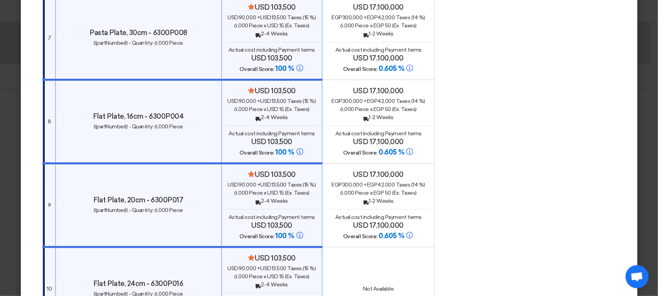
scroll to position [738, 0]
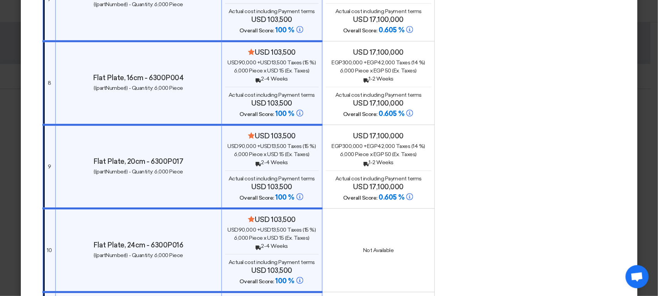
click at [363, 152] on span "Piece x" at bounding box center [364, 154] width 17 height 7
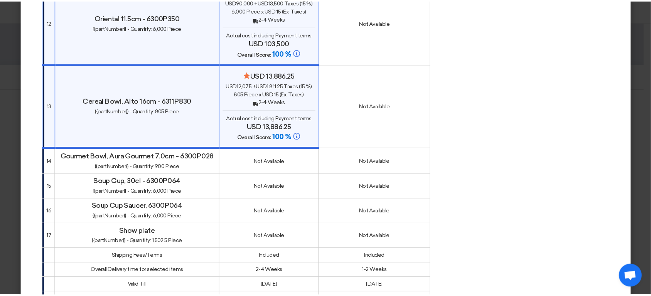
scroll to position [1382, 0]
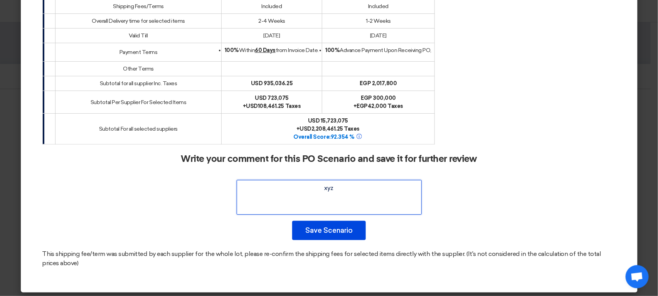
click at [344, 191] on textarea at bounding box center [329, 197] width 185 height 35
type textarea "xyz reasoning"
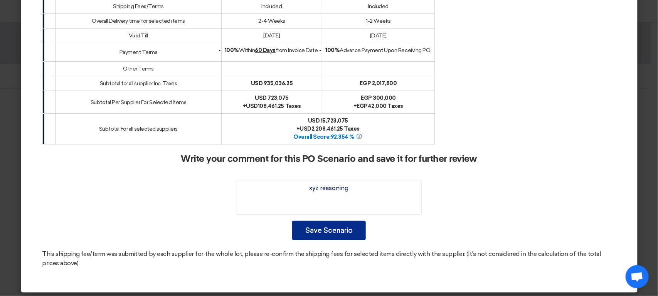
click at [357, 233] on button "Save Scenario" at bounding box center [329, 230] width 74 height 19
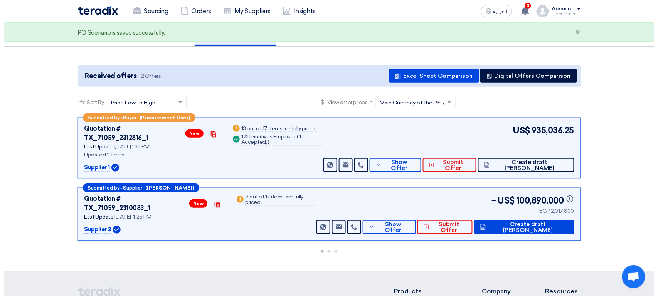
scroll to position [37, 0]
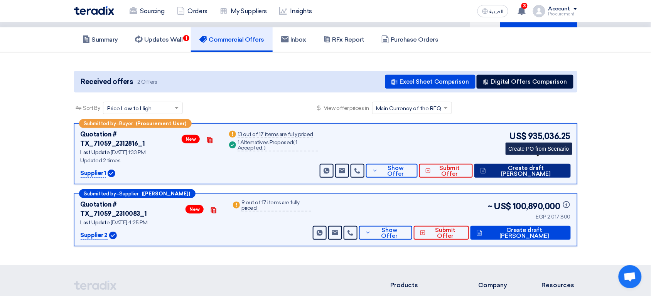
click at [560, 165] on span "Create draft PO" at bounding box center [526, 171] width 77 height 12
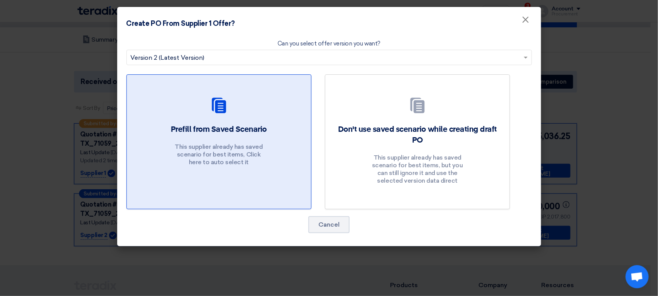
click at [284, 187] on link "Prefill from Saved Scenario This supplier already has saved scenario for best i…" at bounding box center [219, 141] width 185 height 135
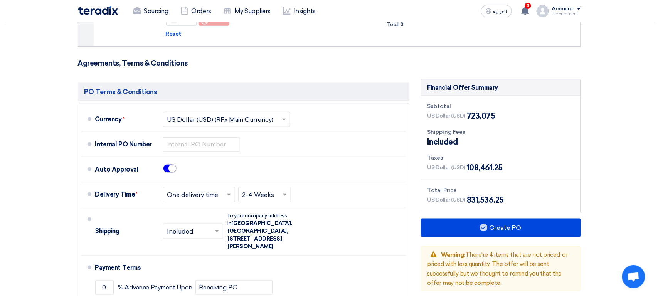
scroll to position [942, 0]
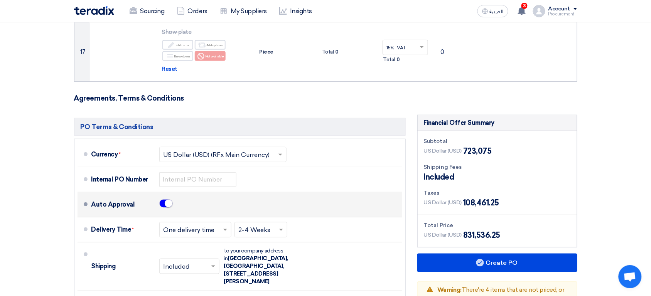
click at [170, 200] on small at bounding box center [169, 204] width 8 height 8
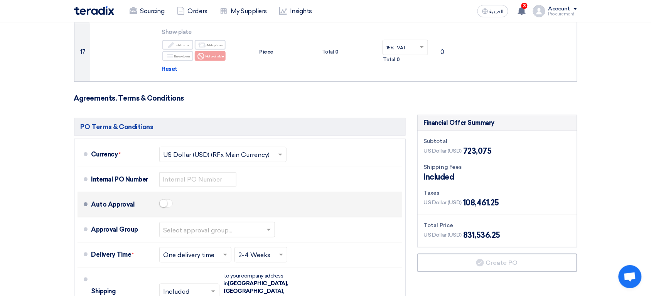
click at [168, 199] on span at bounding box center [166, 203] width 14 height 8
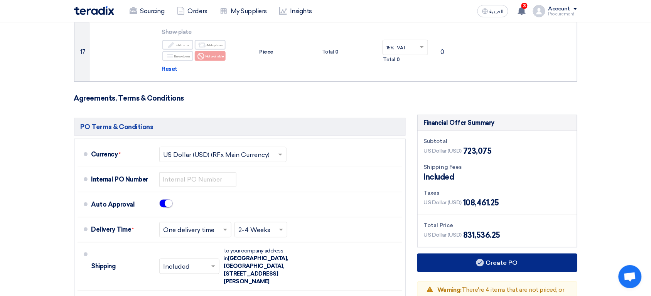
click at [483, 259] on use at bounding box center [480, 263] width 8 height 8
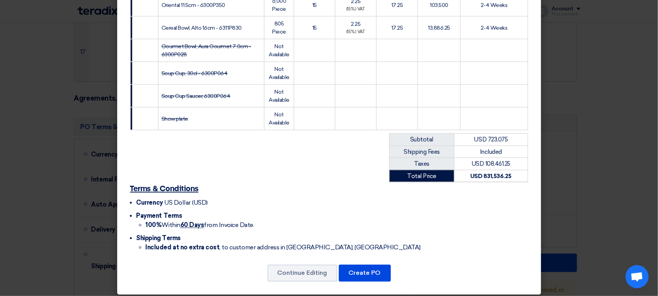
scroll to position [471, 0]
click at [371, 267] on button "Create PO" at bounding box center [365, 273] width 52 height 17
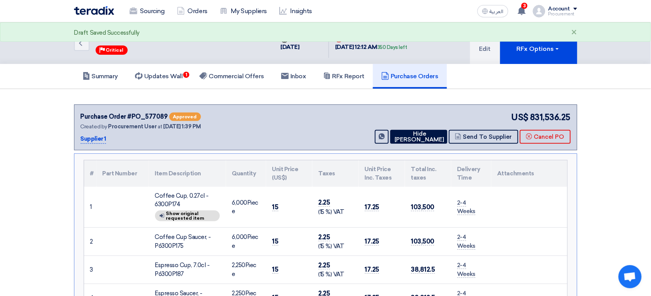
scroll to position [2, 0]
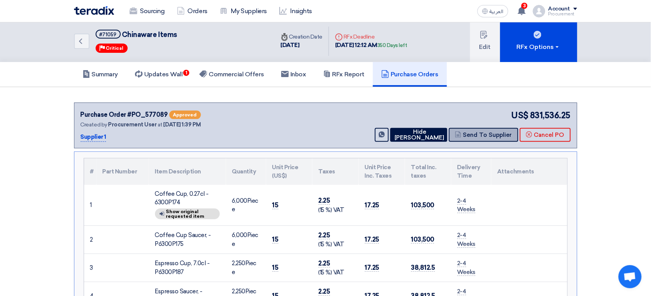
click at [506, 139] on button "Send To Supplier" at bounding box center [483, 135] width 69 height 14
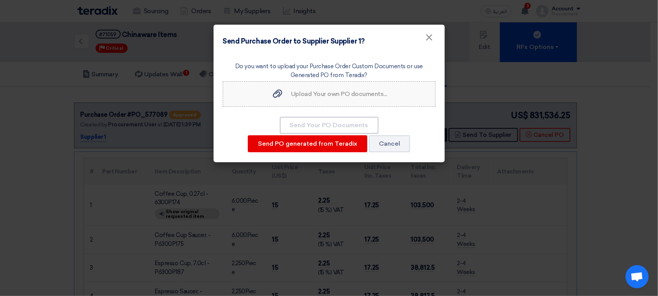
click at [406, 95] on label "Upload Your own PO documents... Upload Your own PO documents..." at bounding box center [329, 93] width 213 height 25
click at [0, 0] on input "Upload Your own PO documents... Upload Your own PO documents..." at bounding box center [0, 0] width 0 height 0
click at [391, 145] on button "Cancel" at bounding box center [389, 143] width 41 height 17
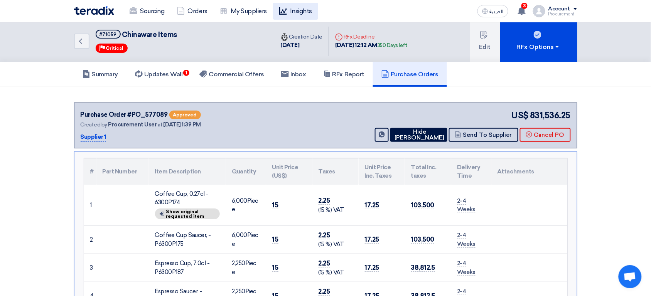
click at [299, 17] on link "Insights" at bounding box center [295, 11] width 45 height 17
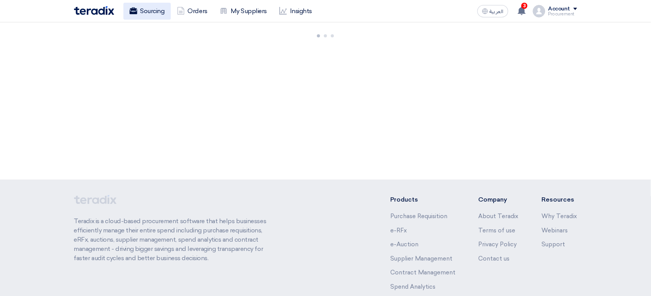
click at [149, 19] on li "Sourcing" at bounding box center [146, 11] width 47 height 17
click at [149, 19] on link "Sourcing" at bounding box center [146, 11] width 47 height 17
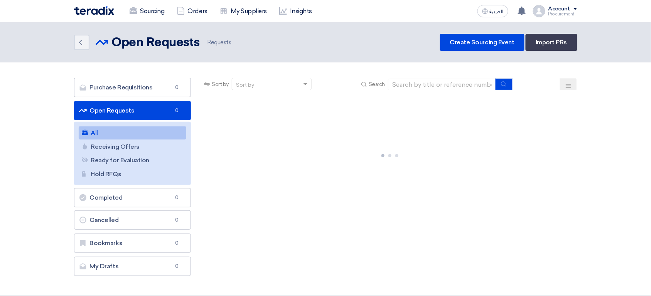
click at [149, 19] on link "Sourcing" at bounding box center [146, 11] width 47 height 17
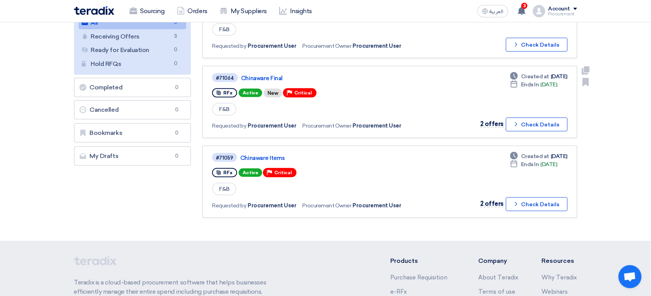
scroll to position [127, 0]
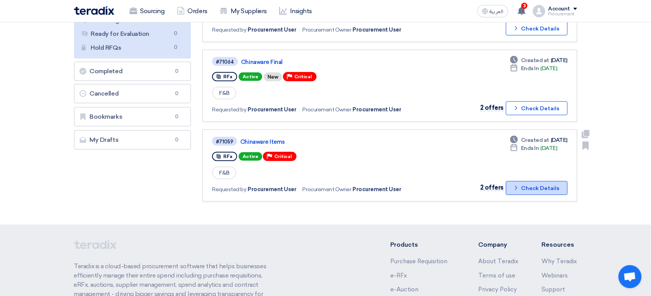
click at [532, 183] on button "Check details Check Details" at bounding box center [537, 188] width 62 height 14
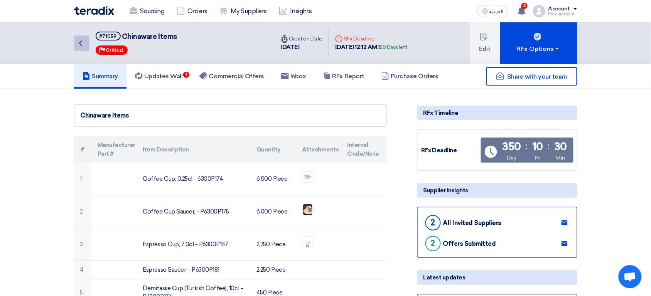
click at [82, 43] on icon "Back" at bounding box center [80, 43] width 9 height 9
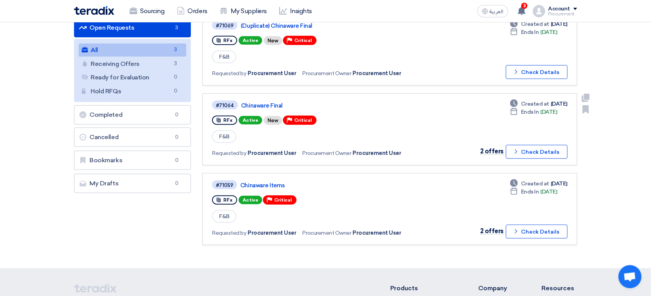
scroll to position [98, 0]
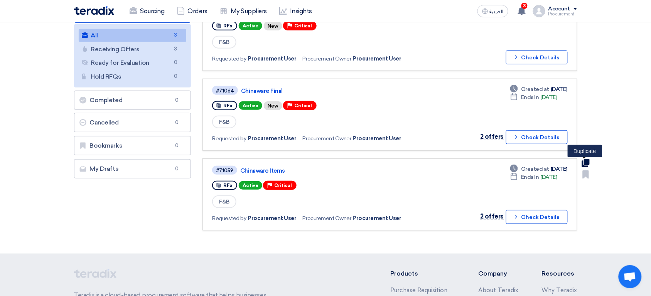
click at [589, 159] on use at bounding box center [586, 163] width 8 height 8
